Goal: Task Accomplishment & Management: Manage account settings

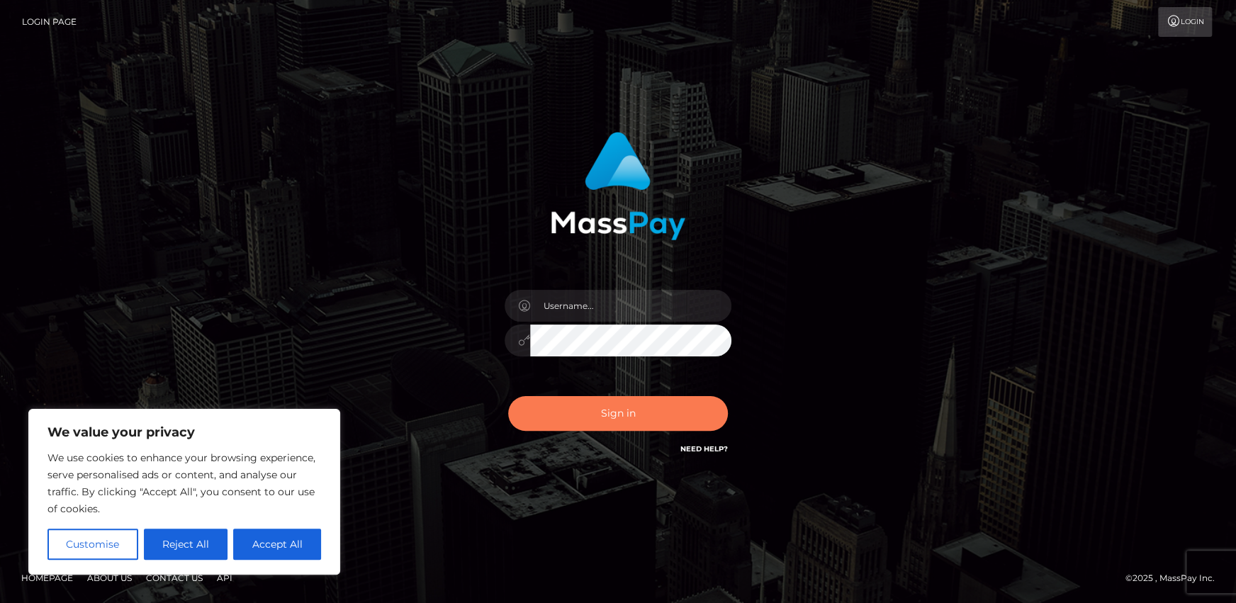
drag, startPoint x: 610, startPoint y: 397, endPoint x: 613, endPoint y: 404, distance: 7.9
click at [610, 397] on button "Sign in" at bounding box center [618, 413] width 220 height 35
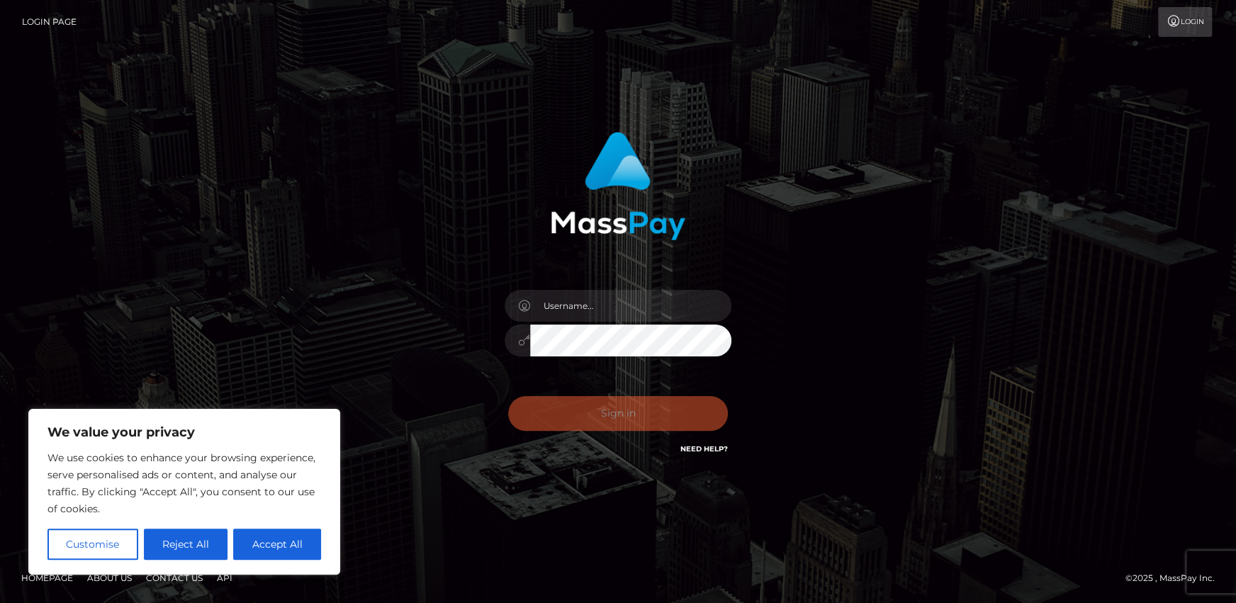
click at [613, 405] on div "Sign in Need Help?" at bounding box center [618, 419] width 248 height 63
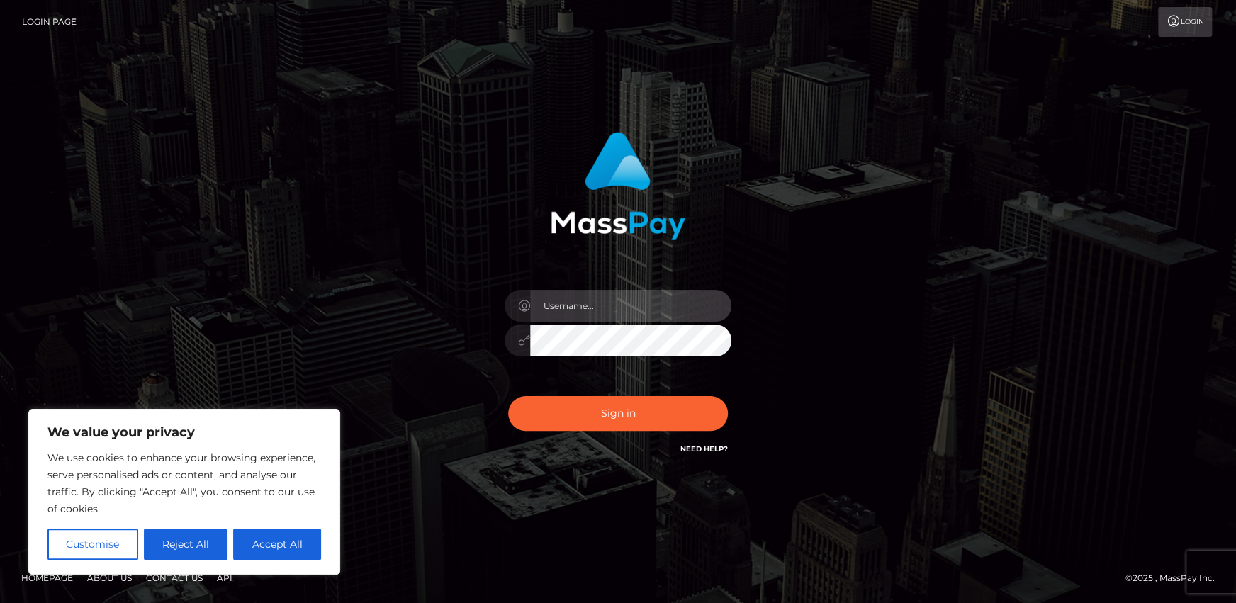
click at [607, 312] on input "text" at bounding box center [630, 306] width 201 height 32
click at [590, 303] on input "text" at bounding box center [630, 306] width 201 height 32
click at [596, 304] on input "text" at bounding box center [630, 306] width 201 height 32
type input "a"
type input "w"
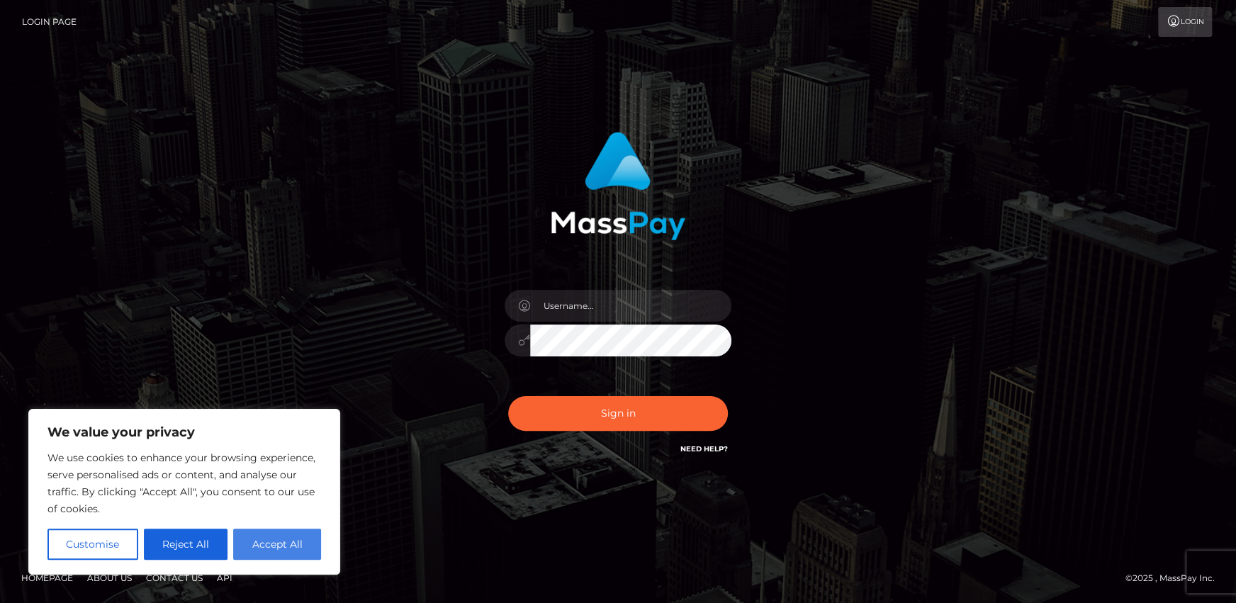
click at [296, 542] on button "Accept All" at bounding box center [277, 544] width 88 height 31
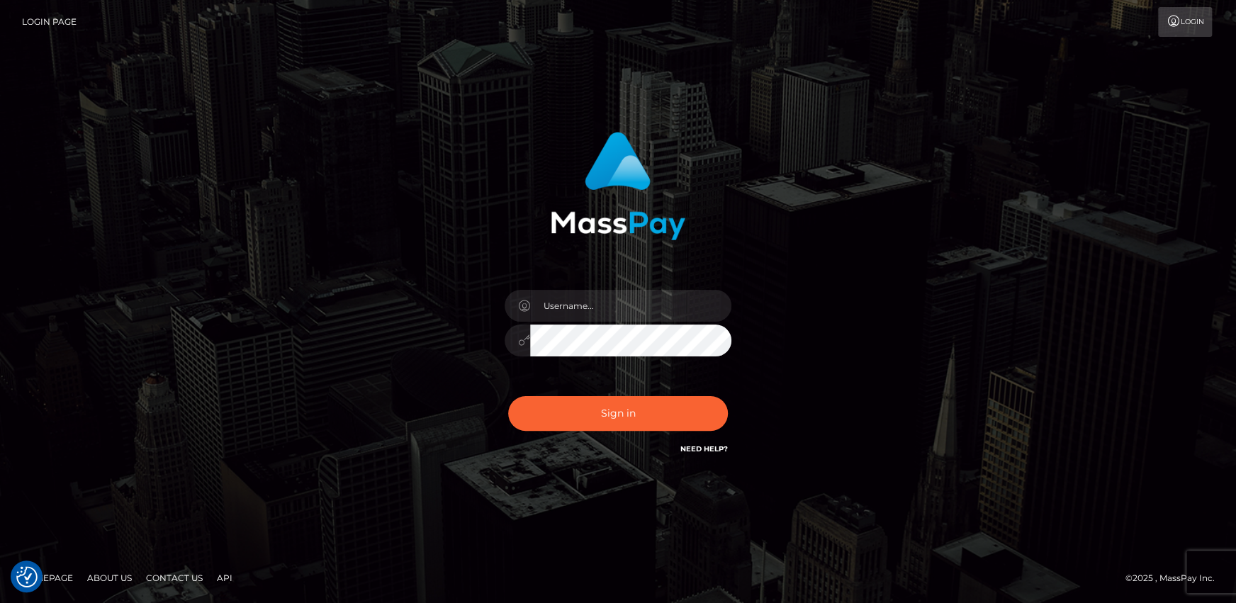
checkbox input "true"
click at [566, 303] on input "text" at bounding box center [630, 306] width 201 height 32
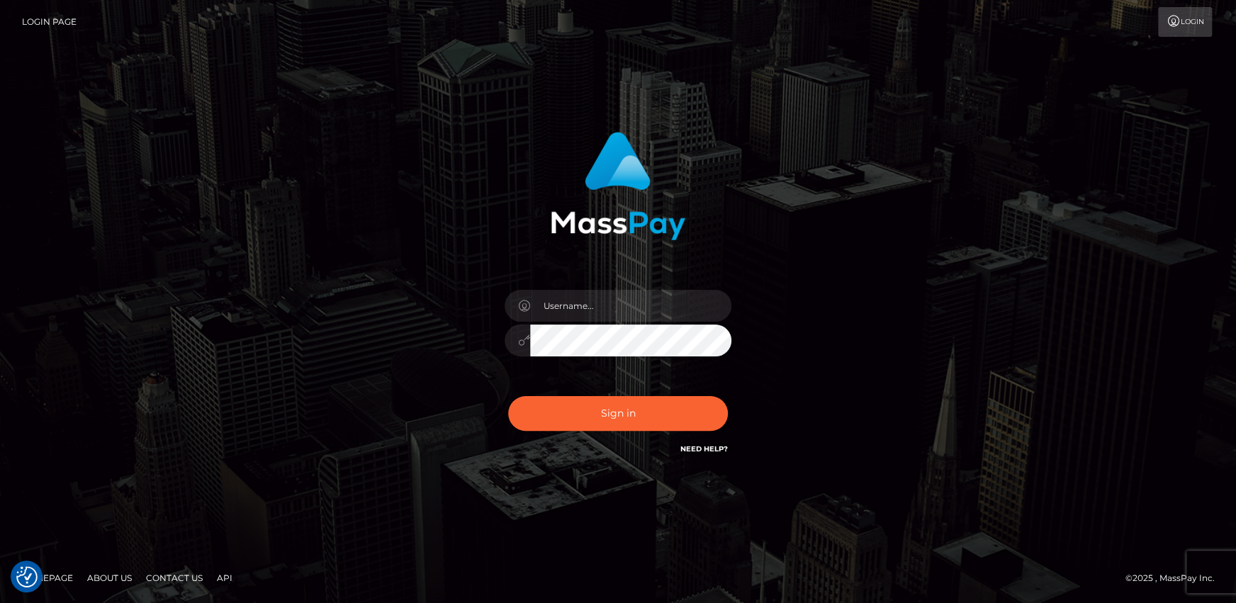
drag, startPoint x: 482, startPoint y: 303, endPoint x: 422, endPoint y: 289, distance: 61.9
click at [419, 289] on div "Sign in" at bounding box center [618, 301] width 808 height 361
drag, startPoint x: 559, startPoint y: 291, endPoint x: 564, endPoint y: 298, distance: 8.1
click at [560, 292] on input "text" at bounding box center [630, 306] width 201 height 32
click at [569, 305] on input "text" at bounding box center [630, 306] width 201 height 32
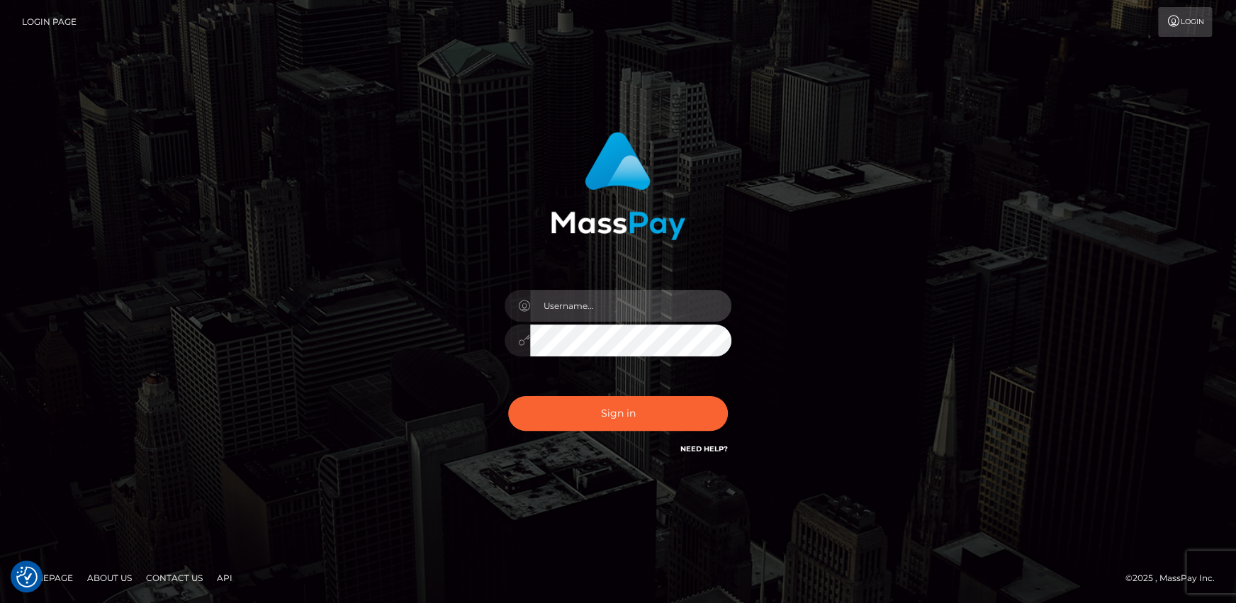
click at [565, 303] on input "text" at bounding box center [630, 306] width 201 height 32
click at [590, 313] on input "text" at bounding box center [630, 306] width 201 height 32
type input "andy_rollacan"
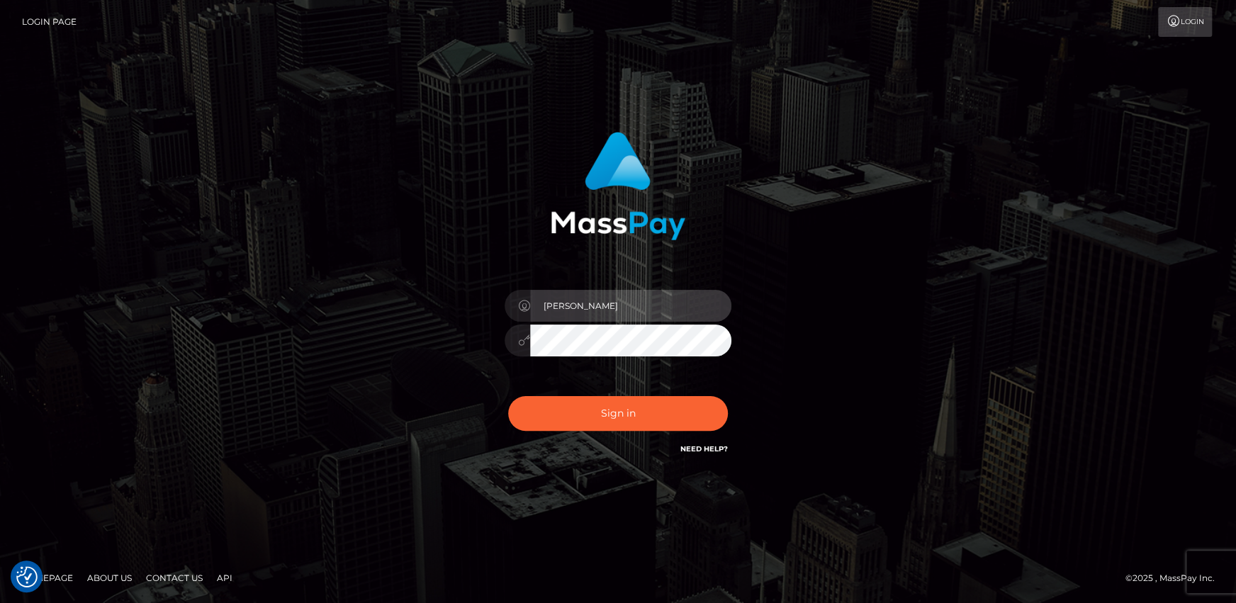
click at [554, 299] on input "andy_rollacan" at bounding box center [630, 306] width 201 height 32
click at [564, 304] on input "andy_rollacan" at bounding box center [630, 306] width 201 height 32
click at [617, 361] on div "andy_rollacan" at bounding box center [618, 333] width 248 height 108
click at [577, 310] on input "andy_rollacan" at bounding box center [630, 306] width 201 height 32
click at [617, 308] on input "andy_rollacan" at bounding box center [630, 306] width 201 height 32
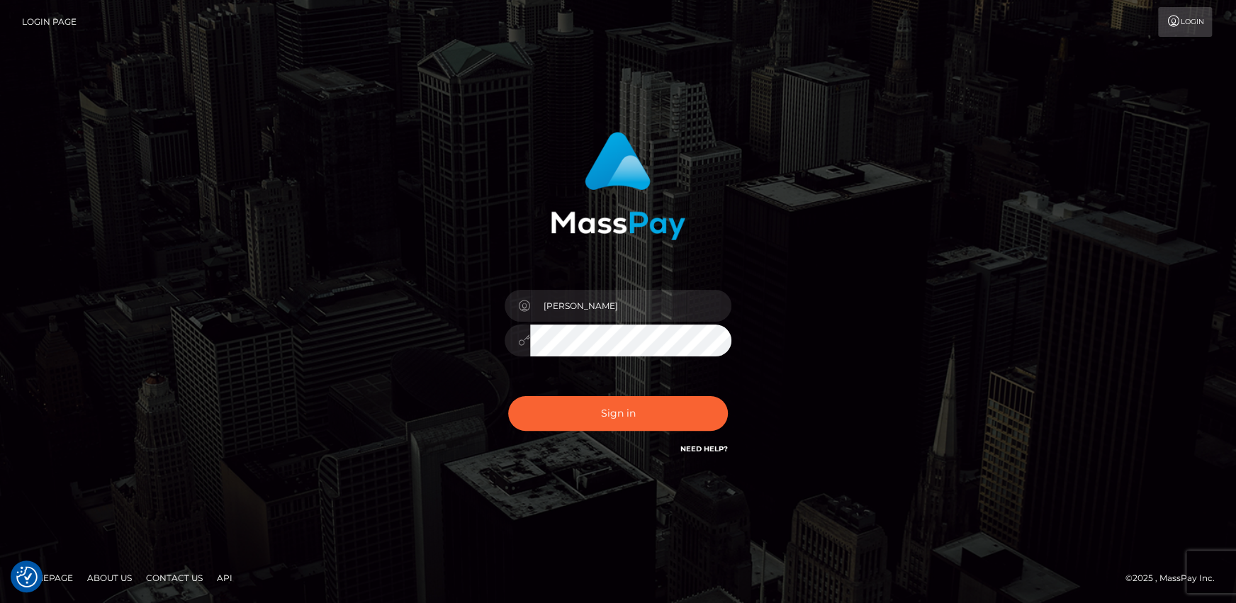
click at [597, 356] on div "andy_rollacan" at bounding box center [618, 333] width 248 height 108
click at [508, 396] on button "Sign in" at bounding box center [618, 413] width 220 height 35
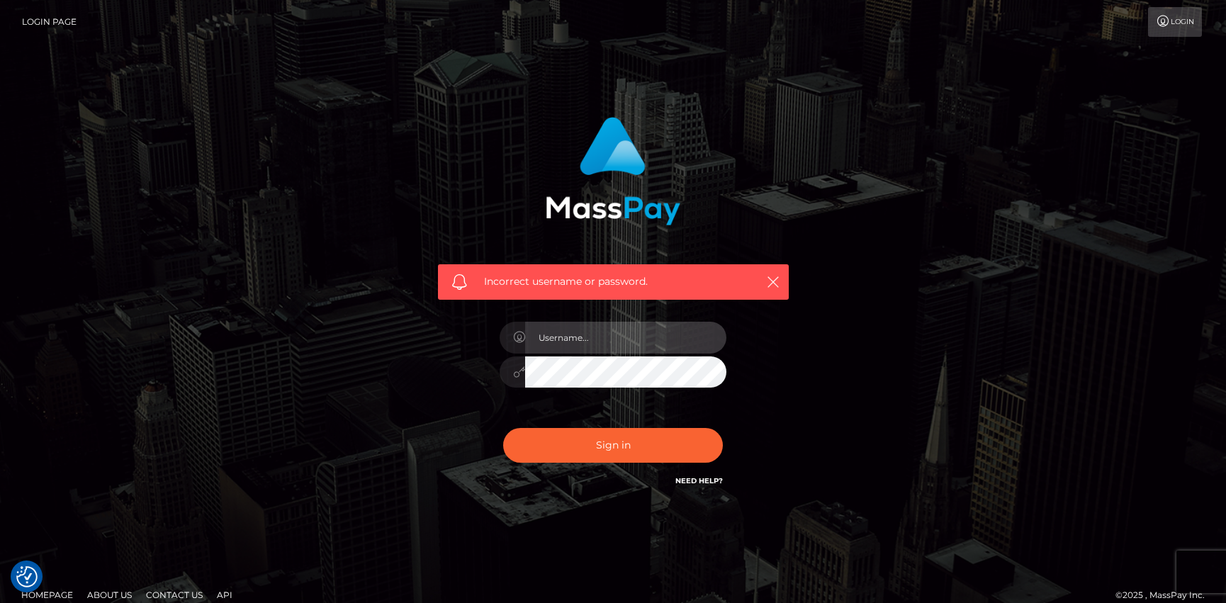
click at [565, 337] on input "text" at bounding box center [625, 338] width 201 height 32
type input "aruiu_rollacan"
click at [503, 428] on button "Sign in" at bounding box center [613, 445] width 220 height 35
click at [768, 284] on icon "button" at bounding box center [773, 282] width 14 height 14
click at [590, 340] on input "text" at bounding box center [625, 338] width 201 height 32
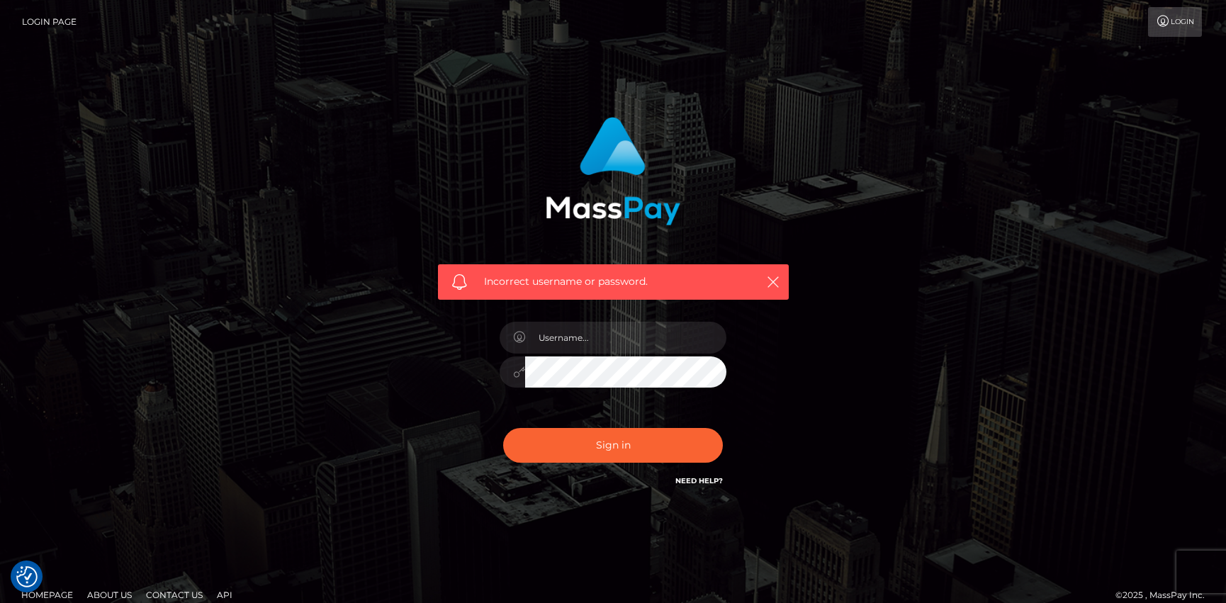
click at [343, 337] on div "Incorrect username or password." at bounding box center [613, 310] width 808 height 408
click at [579, 350] on input "text" at bounding box center [625, 338] width 201 height 32
click at [359, 358] on div "Incorrect username or password." at bounding box center [613, 310] width 808 height 408
click at [649, 323] on input "text" at bounding box center [625, 338] width 201 height 32
click at [643, 325] on input "text" at bounding box center [625, 338] width 201 height 32
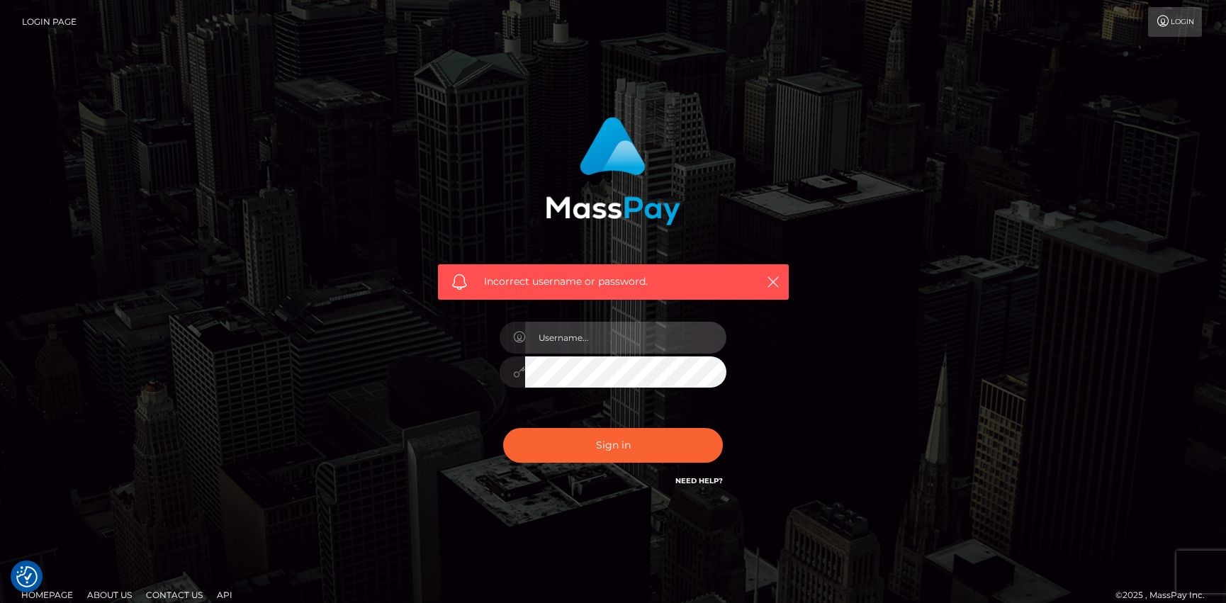
click at [643, 325] on input "text" at bounding box center [625, 338] width 201 height 32
drag, startPoint x: 643, startPoint y: 325, endPoint x: 614, endPoint y: 328, distance: 29.2
click at [614, 328] on input "text" at bounding box center [625, 338] width 201 height 32
click at [605, 337] on input "text" at bounding box center [625, 338] width 201 height 32
type input "A"
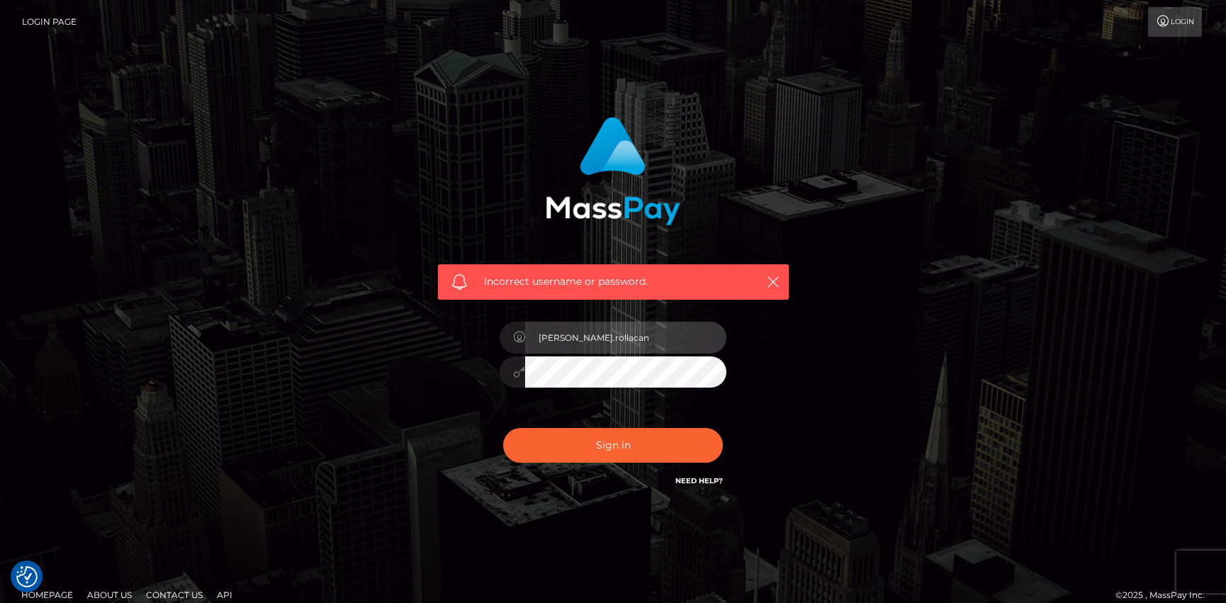
type input "andy.rollacan"
click at [503, 428] on button "Sign in" at bounding box center [613, 445] width 220 height 35
click at [771, 283] on icon "button" at bounding box center [773, 282] width 14 height 14
click at [582, 346] on input "text" at bounding box center [625, 338] width 201 height 32
click at [560, 336] on input "andy.rollacan" at bounding box center [625, 338] width 201 height 32
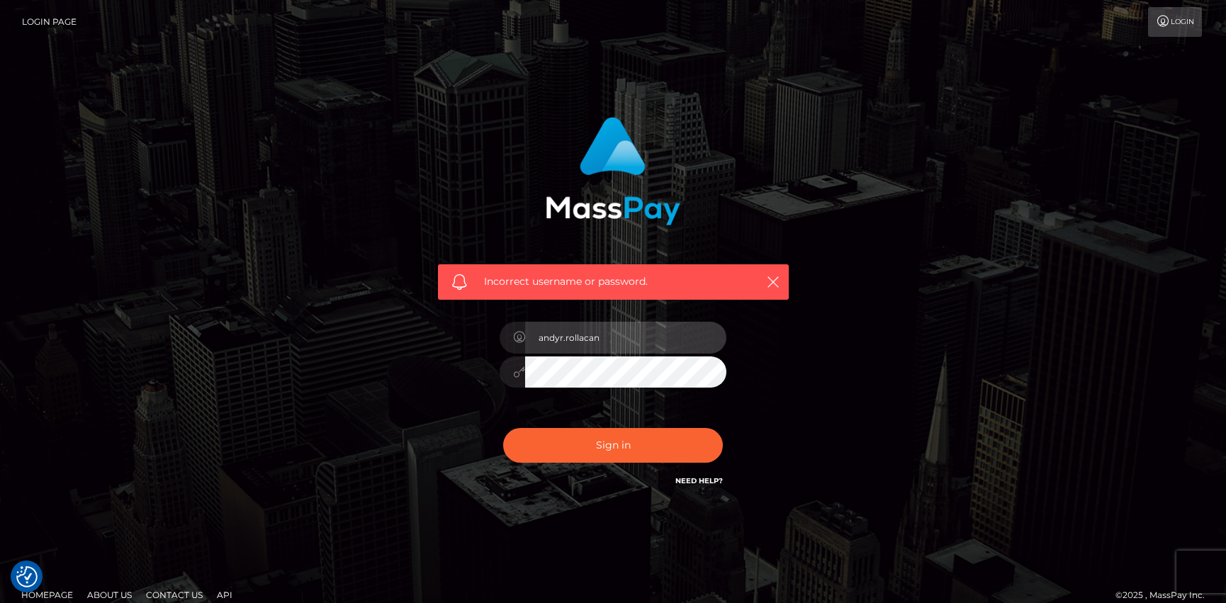
click at [673, 342] on input "andyr.rollacan" at bounding box center [625, 338] width 201 height 32
type input "andyr.rollacan"
click at [582, 390] on div "andyr.rollacan" at bounding box center [613, 365] width 248 height 108
click at [503, 428] on button "Sign in" at bounding box center [613, 445] width 220 height 35
click at [616, 338] on input "text" at bounding box center [625, 338] width 201 height 32
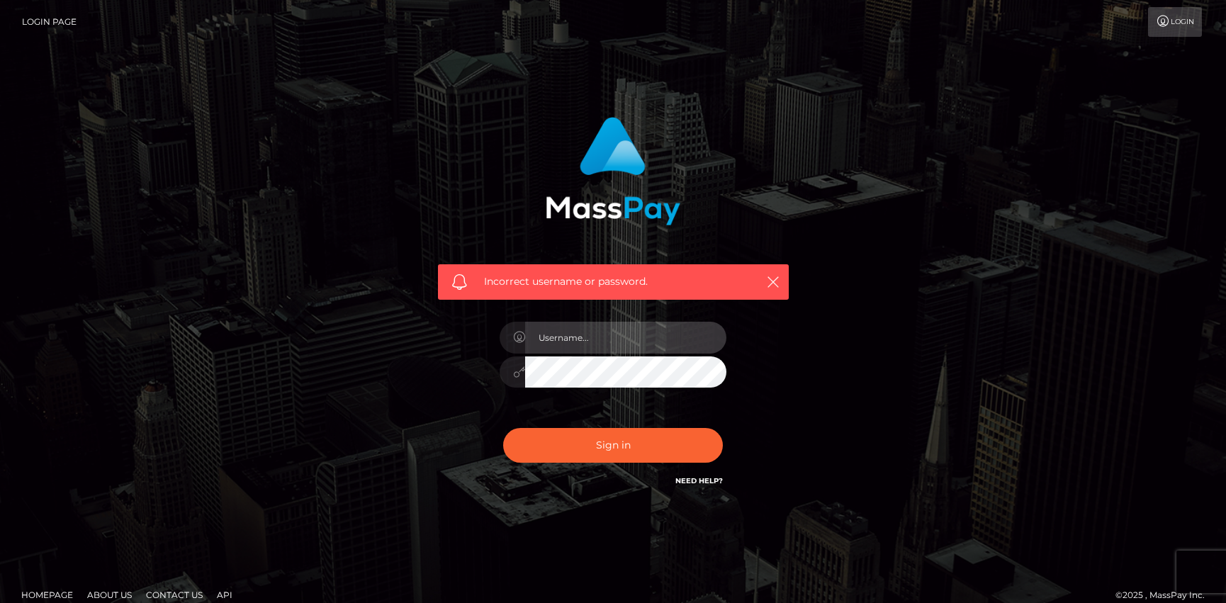
click at [616, 338] on input "text" at bounding box center [625, 338] width 201 height 32
click at [751, 369] on div "Incorrect username or password." at bounding box center [613, 302] width 372 height 393
click at [770, 279] on icon "button" at bounding box center [773, 282] width 14 height 14
click at [564, 337] on input "text" at bounding box center [625, 338] width 201 height 32
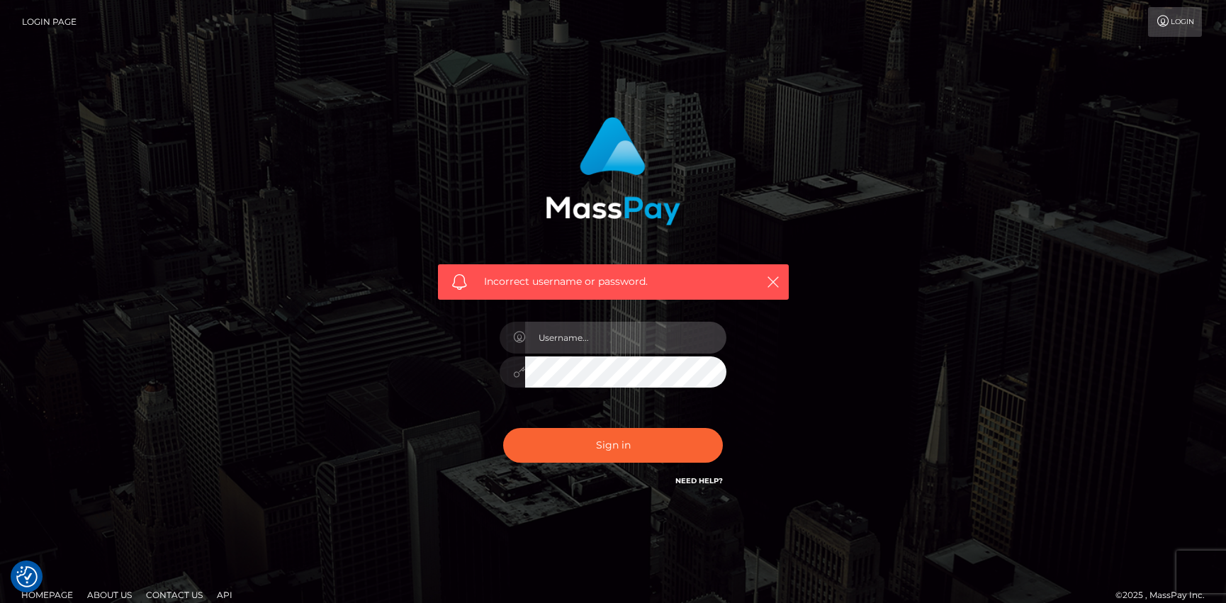
click at [561, 329] on input "text" at bounding box center [625, 338] width 201 height 32
click at [574, 334] on input "text" at bounding box center [625, 338] width 201 height 32
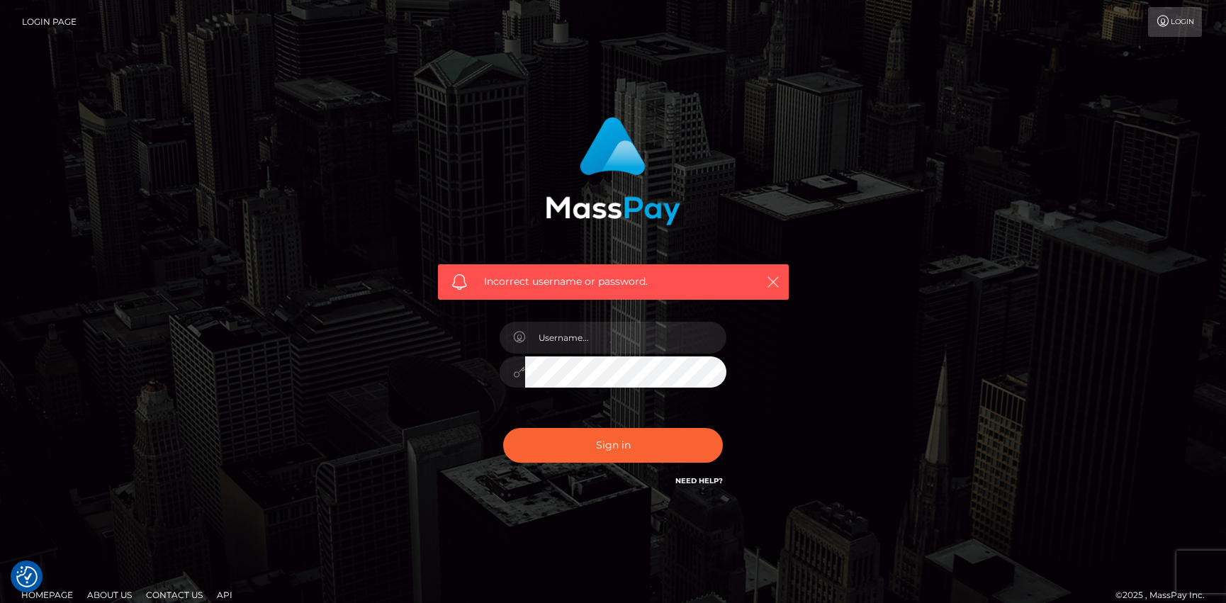
click at [775, 281] on icon "button" at bounding box center [773, 282] width 14 height 14
click at [771, 285] on icon "button" at bounding box center [773, 282] width 14 height 14
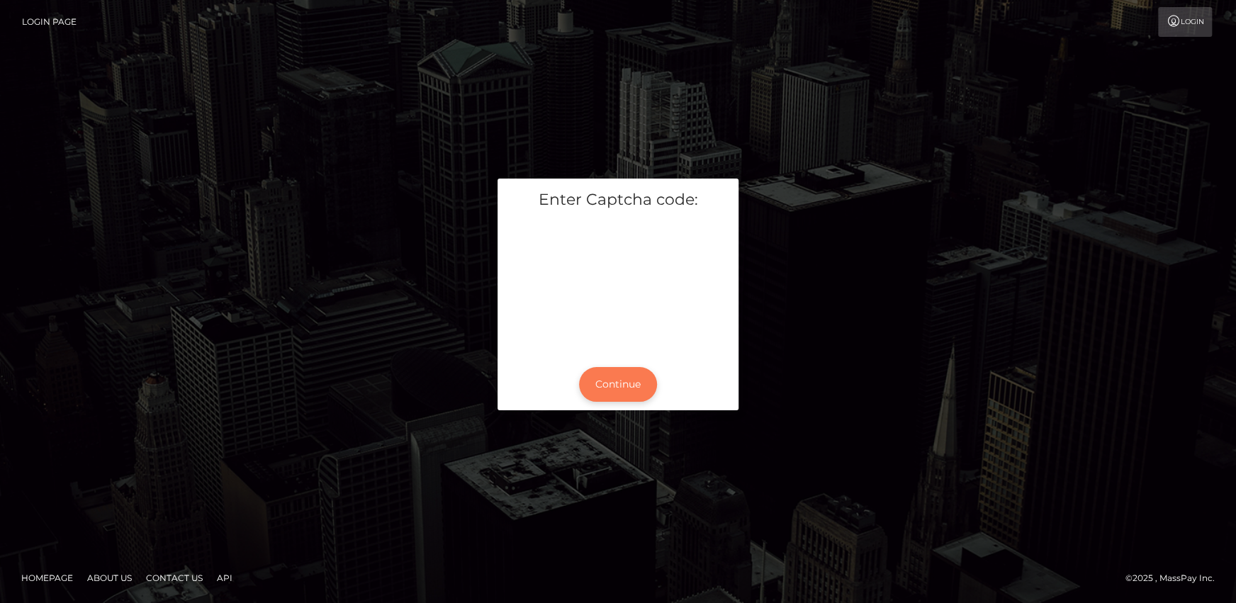
click at [634, 381] on button "Continue" at bounding box center [618, 384] width 78 height 35
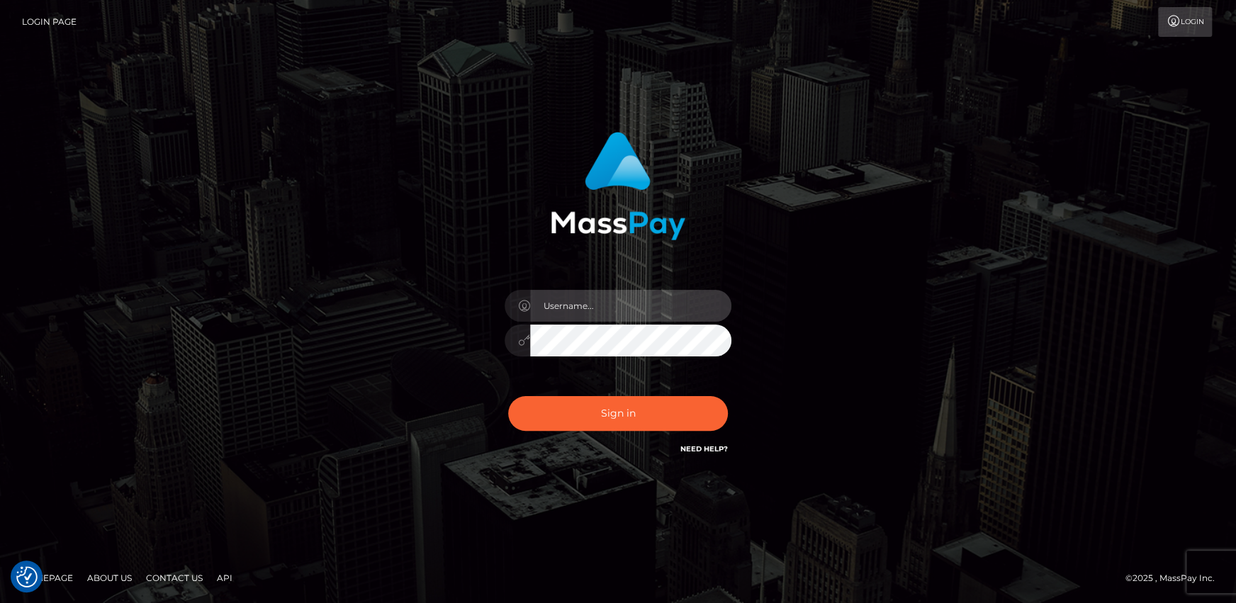
click at [608, 311] on input "text" at bounding box center [630, 306] width 201 height 32
click at [559, 305] on input "text" at bounding box center [630, 306] width 201 height 32
click at [571, 312] on input "text" at bounding box center [630, 306] width 201 height 32
type input "A"
type input "[PERSON_NAME].rollacan"
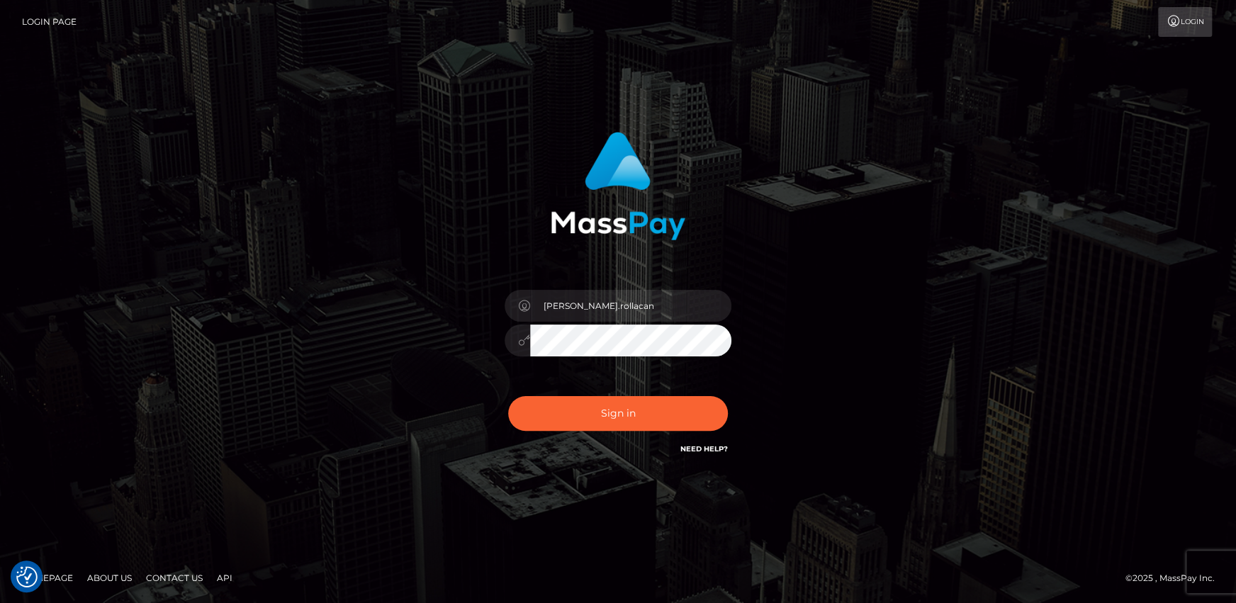
click at [508, 396] on button "Sign in" at bounding box center [618, 413] width 220 height 35
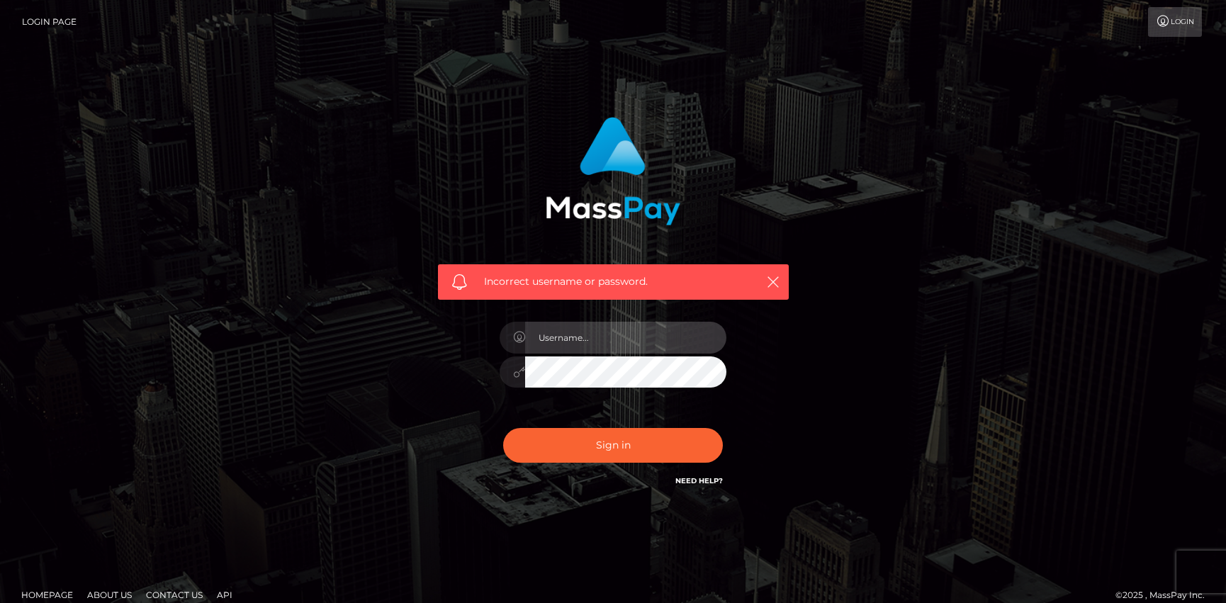
click at [637, 339] on input "text" at bounding box center [625, 338] width 201 height 32
type input "[PERSON_NAME].rollacan"
click at [503, 428] on button "Sign in" at bounding box center [613, 445] width 220 height 35
click at [659, 340] on input "text" at bounding box center [625, 338] width 201 height 32
click at [657, 346] on input "text" at bounding box center [625, 338] width 201 height 32
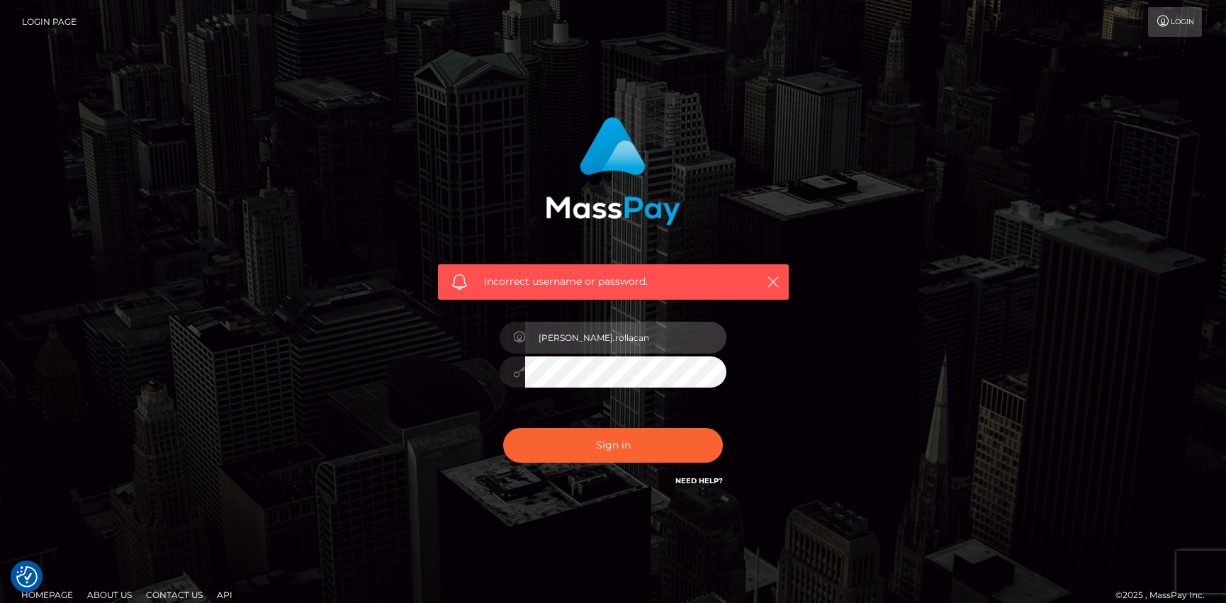
drag, startPoint x: 609, startPoint y: 332, endPoint x: 488, endPoint y: 332, distance: 121.2
click at [488, 332] on div "Incorrect username or password. andy.rollacan" at bounding box center [613, 302] width 372 height 393
paste input "wow"
type input "andy.wowcan"
click at [503, 428] on button "Sign in" at bounding box center [613, 445] width 220 height 35
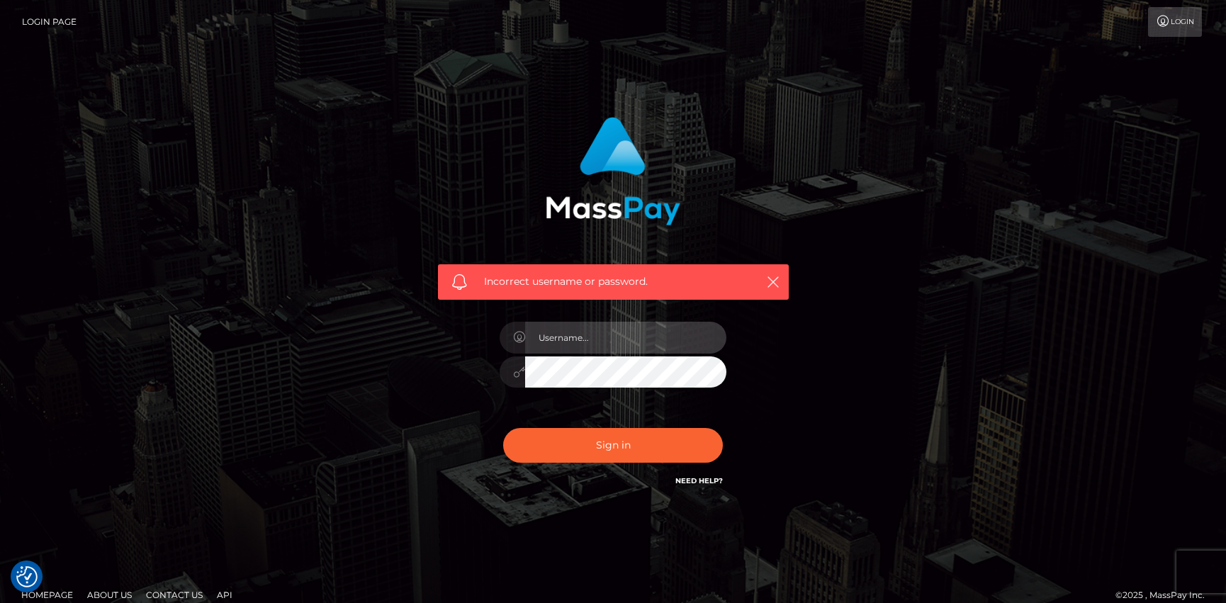
click at [582, 323] on input "text" at bounding box center [625, 338] width 201 height 32
type input "[PERSON_NAME].wowcan"
click at [503, 428] on button "Sign in" at bounding box center [613, 445] width 220 height 35
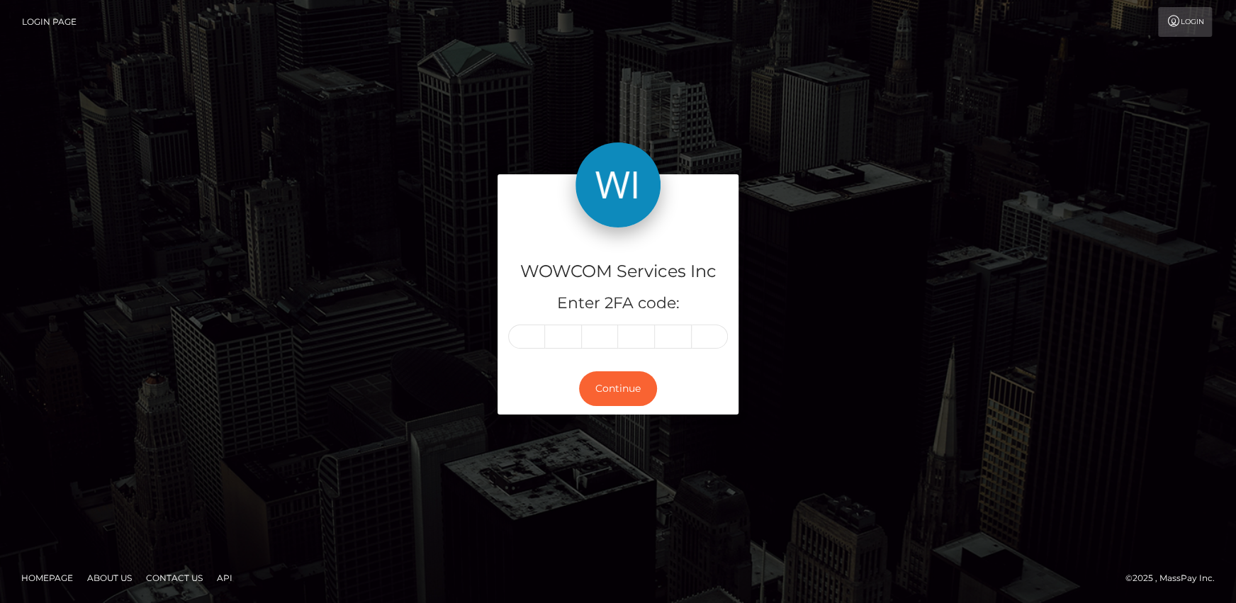
click at [1199, 21] on link "Login" at bounding box center [1185, 22] width 54 height 30
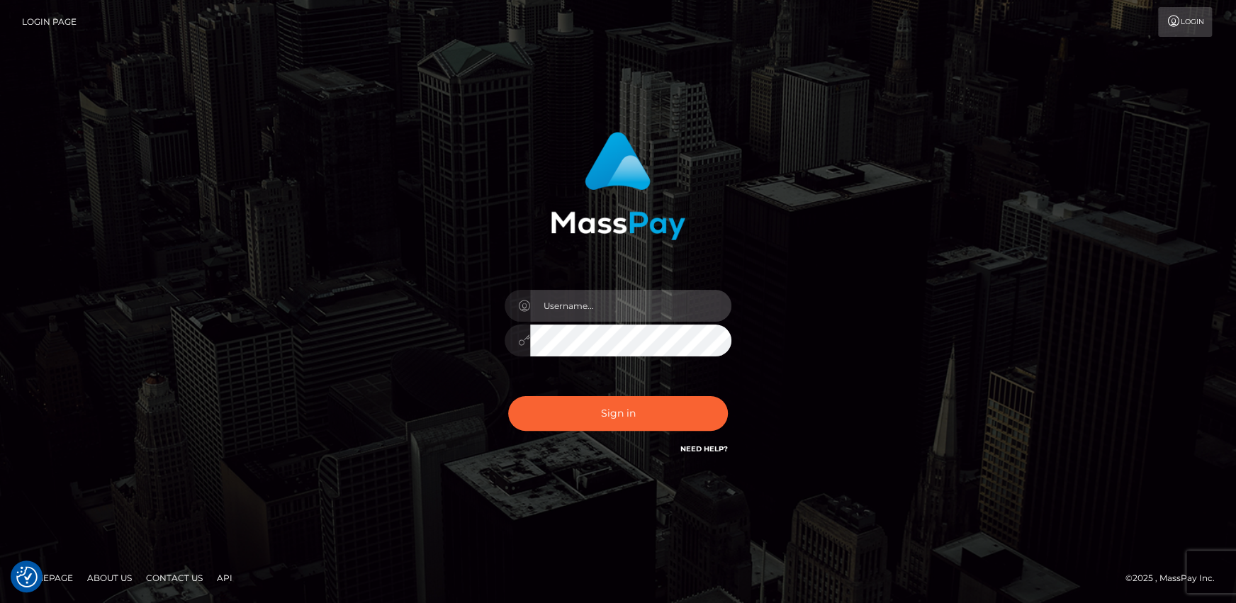
click at [574, 304] on input "text" at bounding box center [630, 306] width 201 height 32
type input "[PERSON_NAME].rollacan"
click at [508, 396] on button "Sign in" at bounding box center [618, 413] width 220 height 35
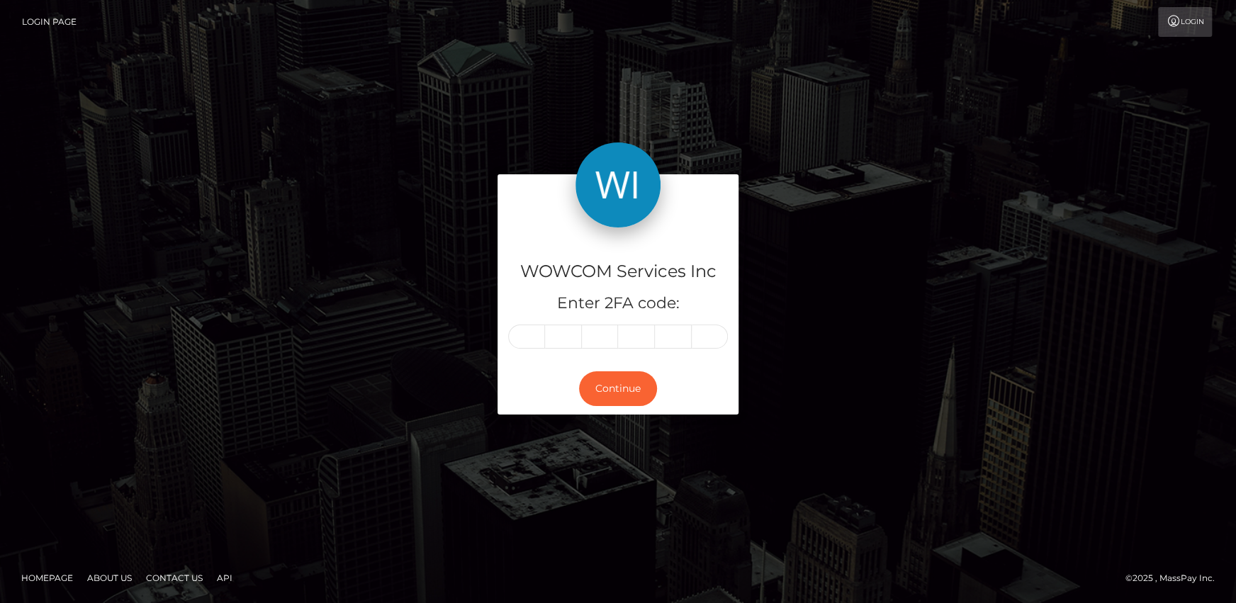
click at [1187, 21] on link "Login" at bounding box center [1185, 22] width 54 height 30
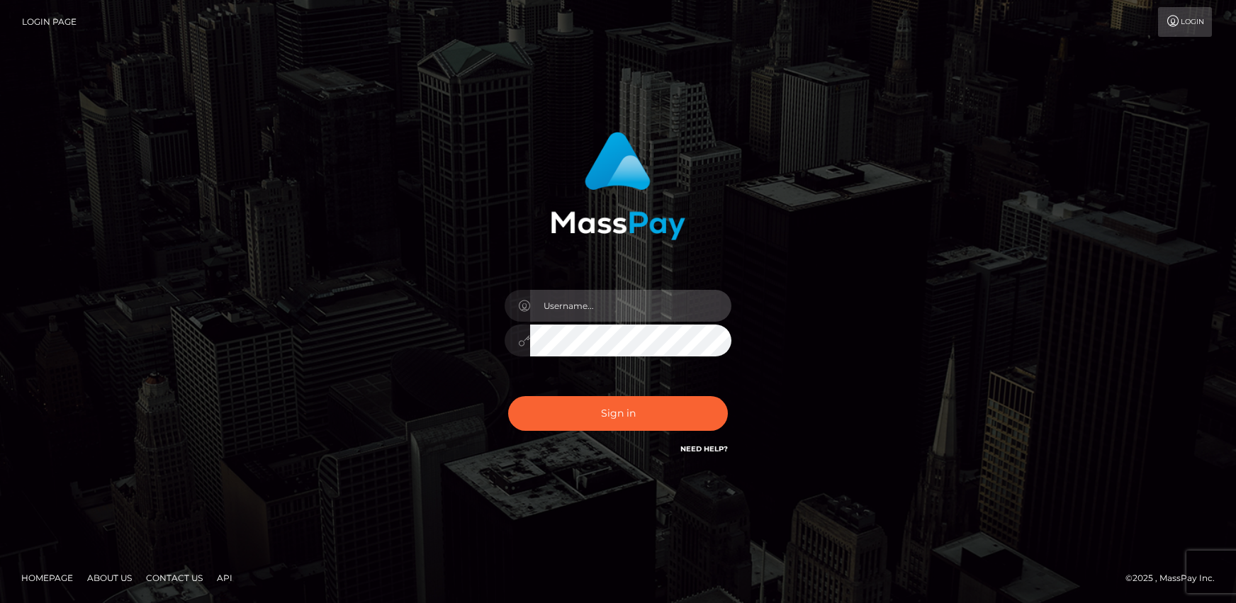
click at [617, 308] on input "text" at bounding box center [630, 306] width 201 height 32
click at [592, 306] on input "text" at bounding box center [630, 306] width 201 height 32
click at [873, 211] on div "Sign in" at bounding box center [618, 301] width 808 height 361
